Goal: Task Accomplishment & Management: Complete application form

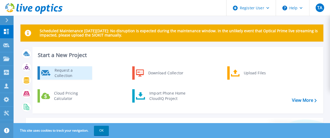
click at [70, 71] on div "Request a Collection" at bounding box center [71, 73] width 39 height 11
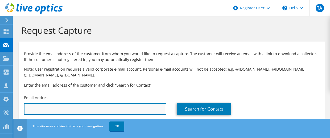
click at [74, 107] on input "text" at bounding box center [95, 109] width 142 height 12
paste input "713-9045"
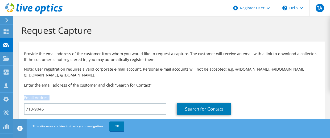
drag, startPoint x: 116, startPoint y: 101, endPoint x: 23, endPoint y: 99, distance: 93.4
click at [23, 99] on div "Email Address 713-9045" at bounding box center [95, 104] width 153 height 25
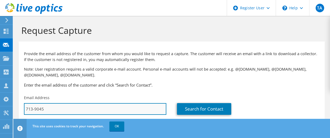
click at [63, 110] on input "713-9045" at bounding box center [95, 109] width 142 height 12
drag, startPoint x: 63, startPoint y: 109, endPoint x: 3, endPoint y: 106, distance: 60.2
click at [3, 107] on div "TA Dell User Tony Aguirre Tony.Aguirre@dell.com Dell My Profile Log Out \n Help…" at bounding box center [165, 74] width 330 height 149
drag, startPoint x: 46, startPoint y: 110, endPoint x: 10, endPoint y: 105, distance: 36.8
click at [10, 105] on div "TA Dell User Tony Aguirre Tony.Aguirre@dell.com Dell My Profile Log Out \n Help…" at bounding box center [165, 74] width 330 height 149
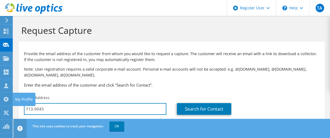
paste input "jtjia@cityofirvine.org"
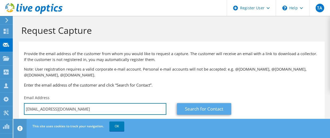
type input "jtjia@cityofirvine.org"
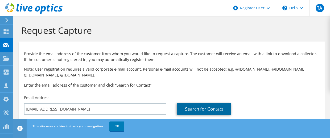
click at [197, 108] on link "Search for Contact" at bounding box center [204, 109] width 54 height 12
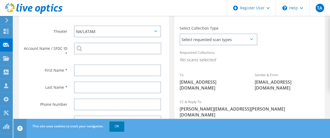
scroll to position [161, 0]
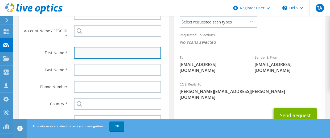
click at [88, 52] on input "text" at bounding box center [117, 53] width 87 height 12
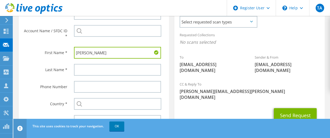
type input "John"
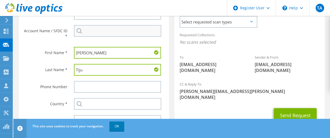
type input "Tiju"
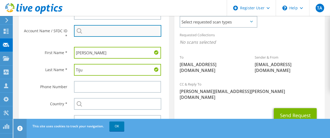
click at [88, 32] on input "search" at bounding box center [117, 31] width 87 height 12
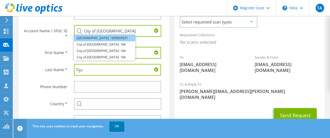
click at [114, 39] on li "City of Irvine : 595693921" at bounding box center [104, 38] width 61 height 6
type input "City of Irvine : 595693921"
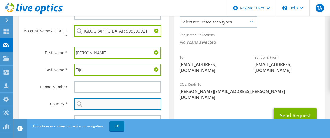
click at [102, 103] on input "text" at bounding box center [117, 104] width 87 height 12
type input "[GEOGRAPHIC_DATA]"
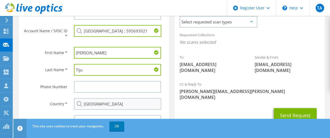
type input "9493299647"
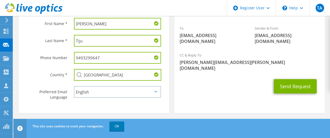
scroll to position [191, 0]
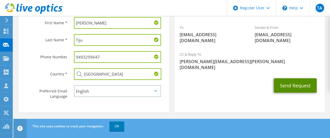
drag, startPoint x: 315, startPoint y: 70, endPoint x: 295, endPoint y: 68, distance: 20.6
click at [309, 78] on button "Send Request" at bounding box center [295, 85] width 43 height 14
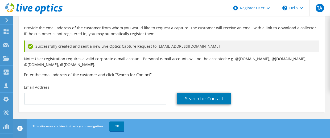
scroll to position [27, 0]
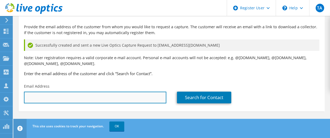
click at [31, 96] on input "text" at bounding box center [95, 98] width 142 height 12
paste input "[EMAIL_ADDRESS][DOMAIN_NAME]"
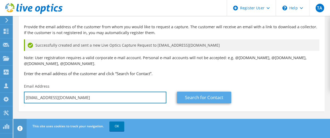
type input "[EMAIL_ADDRESS][DOMAIN_NAME]"
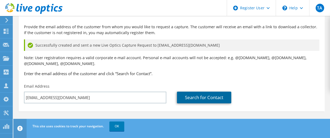
click at [195, 99] on link "Search for Contact" at bounding box center [204, 98] width 54 height 12
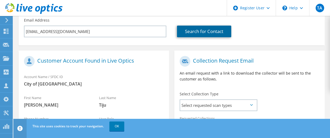
scroll to position [149, 0]
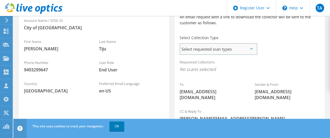
click at [227, 46] on span "Select requested scan types" at bounding box center [218, 49] width 76 height 11
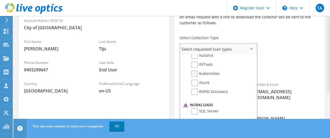
scroll to position [0, 0]
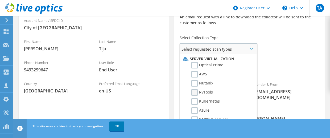
click at [195, 89] on label "RVTools" at bounding box center [202, 92] width 22 height 6
click at [0, 0] on input "RVTools" at bounding box center [0, 0] width 0 height 0
click at [194, 64] on label "Optical Prime" at bounding box center [207, 65] width 32 height 6
click at [0, 0] on input "Optical Prime" at bounding box center [0, 0] width 0 height 0
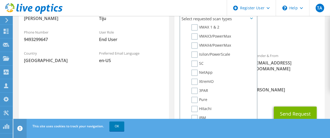
scroll to position [188, 0]
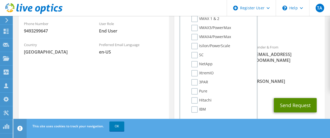
drag, startPoint x: 286, startPoint y: 95, endPoint x: 270, endPoint y: 86, distance: 18.6
click at [286, 98] on button "Send Request" at bounding box center [295, 105] width 43 height 14
